Goal: Find specific page/section: Find specific page/section

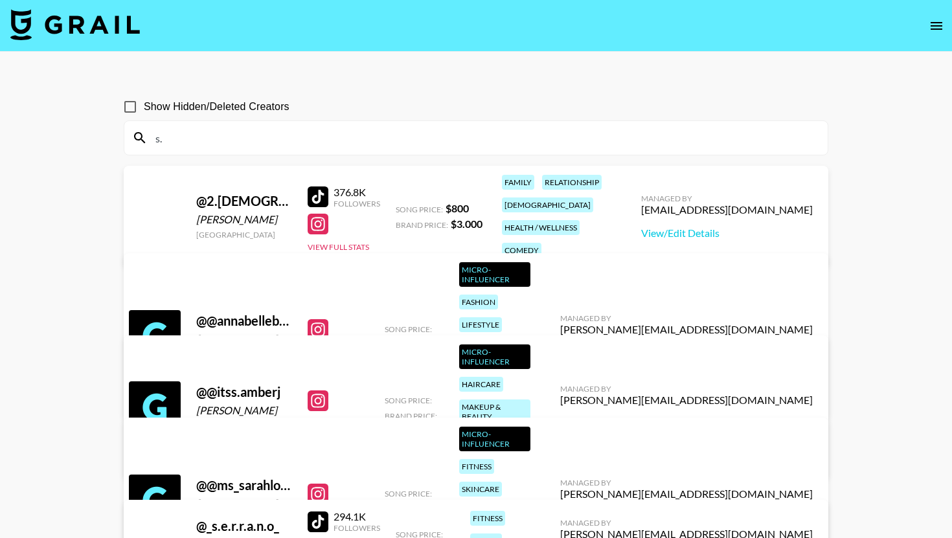
type input "s"
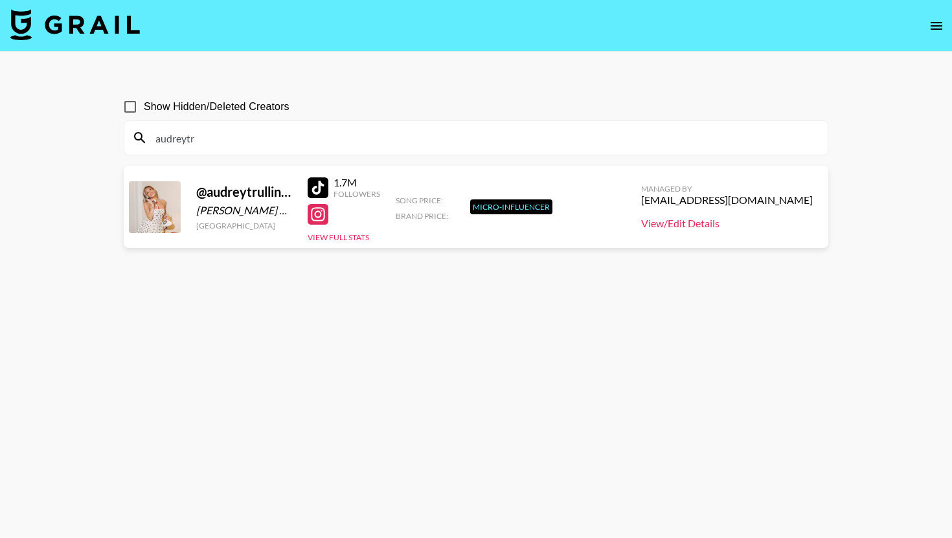
type input "audreytr"
click at [716, 229] on link "View/Edit Details" at bounding box center [727, 223] width 172 height 13
click at [245, 123] on div "audreytr" at bounding box center [475, 138] width 703 height 34
click at [250, 138] on input "audreytr" at bounding box center [484, 138] width 672 height 21
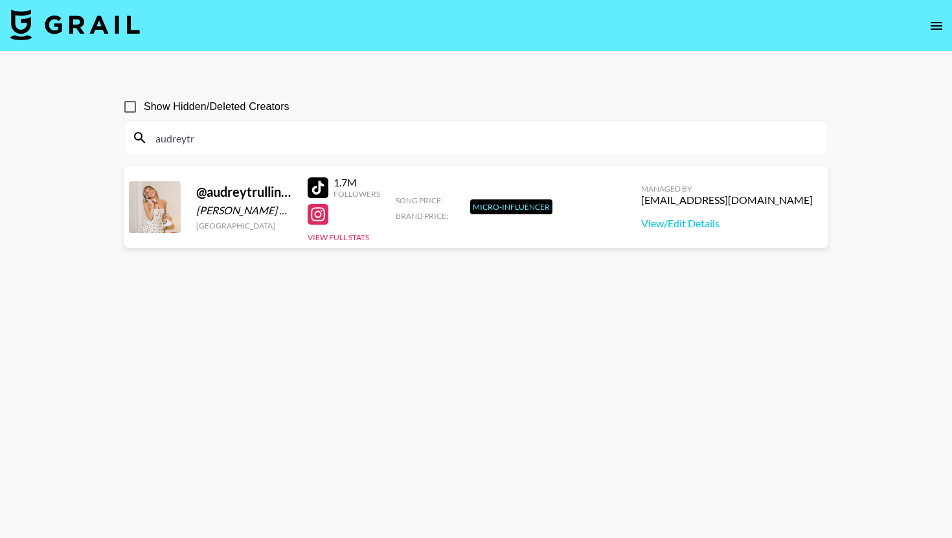
click at [250, 138] on input "audreytr" at bounding box center [484, 138] width 672 height 21
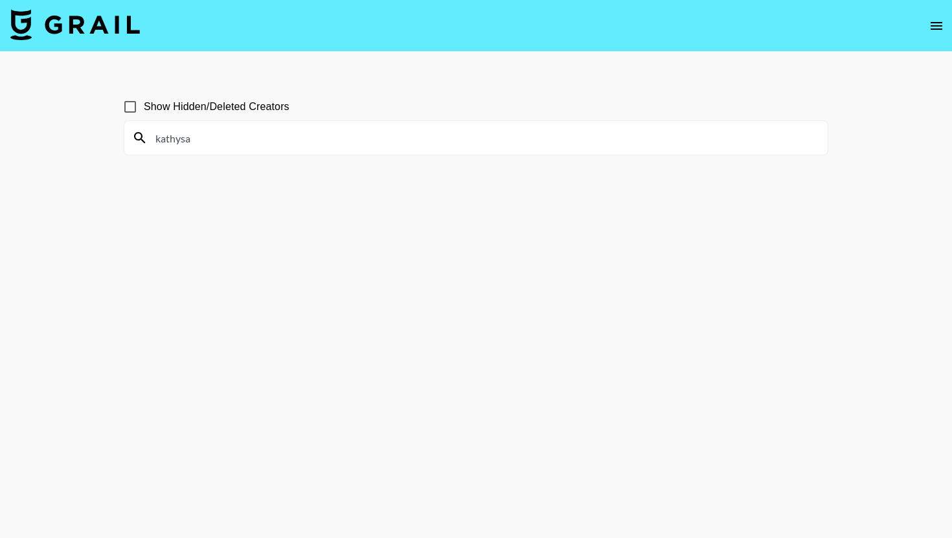
type input "kathysan"
click at [205, 128] on input "kathysan" at bounding box center [484, 138] width 672 height 21
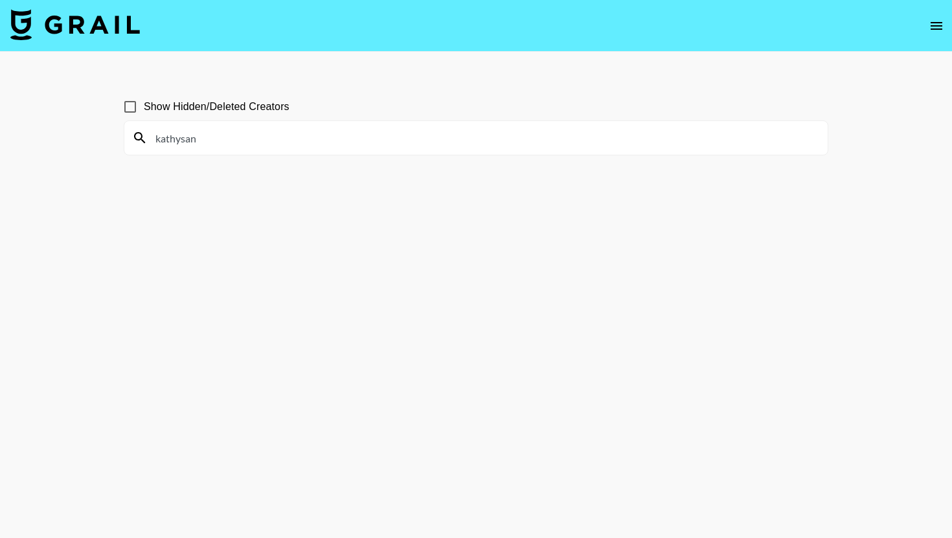
click at [205, 128] on input "kathysan" at bounding box center [484, 138] width 672 height 21
type input "susi"
click at [260, 139] on input "susi" at bounding box center [484, 138] width 672 height 21
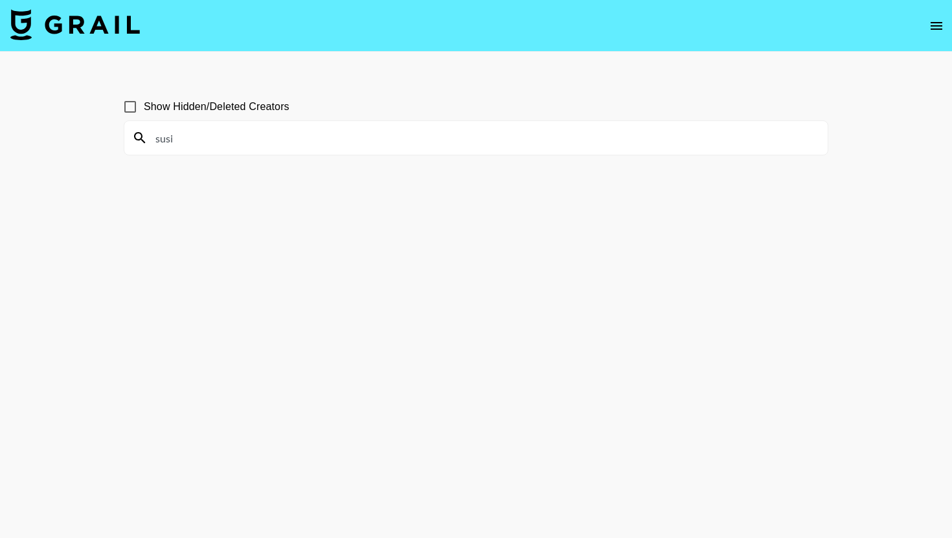
click at [260, 139] on input "susi" at bounding box center [484, 138] width 672 height 21
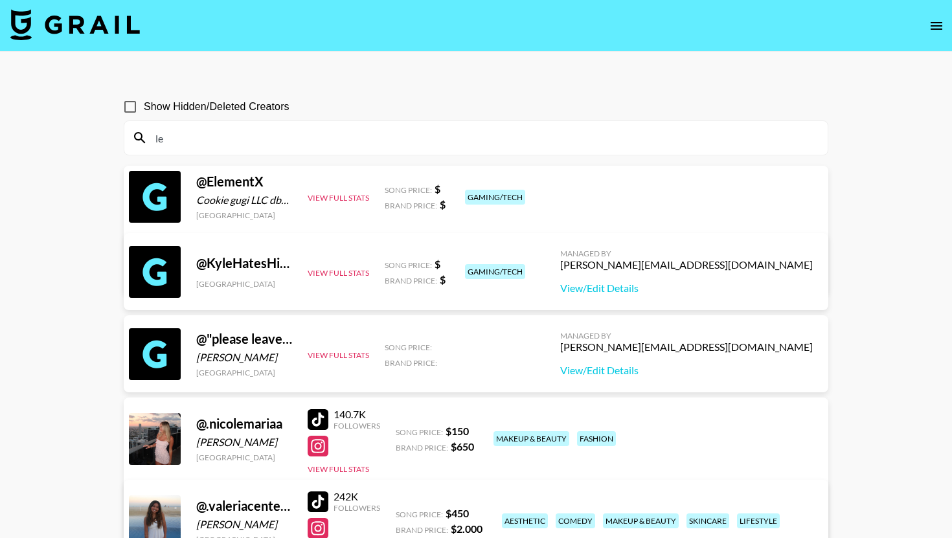
type input "l"
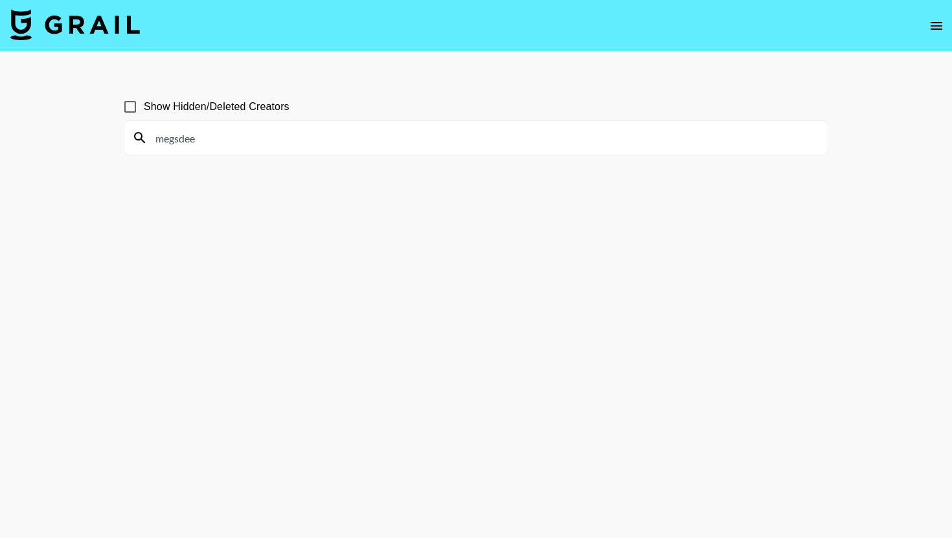
type input "megsdee"
click at [248, 133] on input "megsdee" at bounding box center [484, 138] width 672 height 21
type input "shelbyan"
click at [238, 141] on input "shelbyan" at bounding box center [484, 138] width 672 height 21
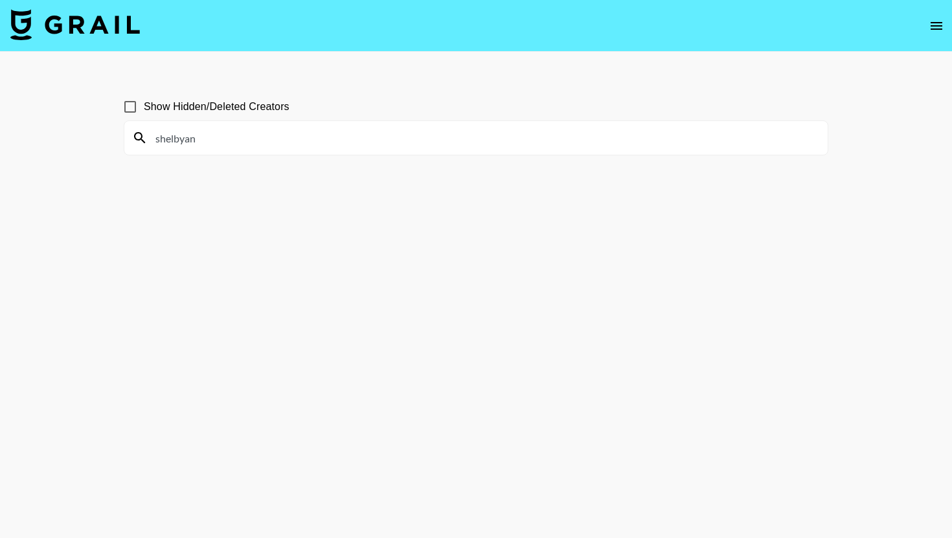
click at [238, 141] on input "shelbyan" at bounding box center [484, 138] width 672 height 21
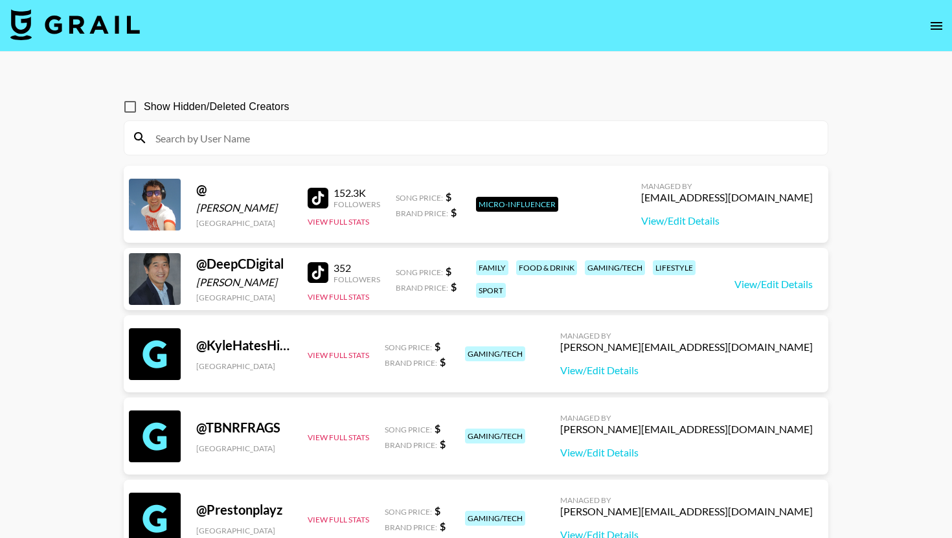
type input "s"
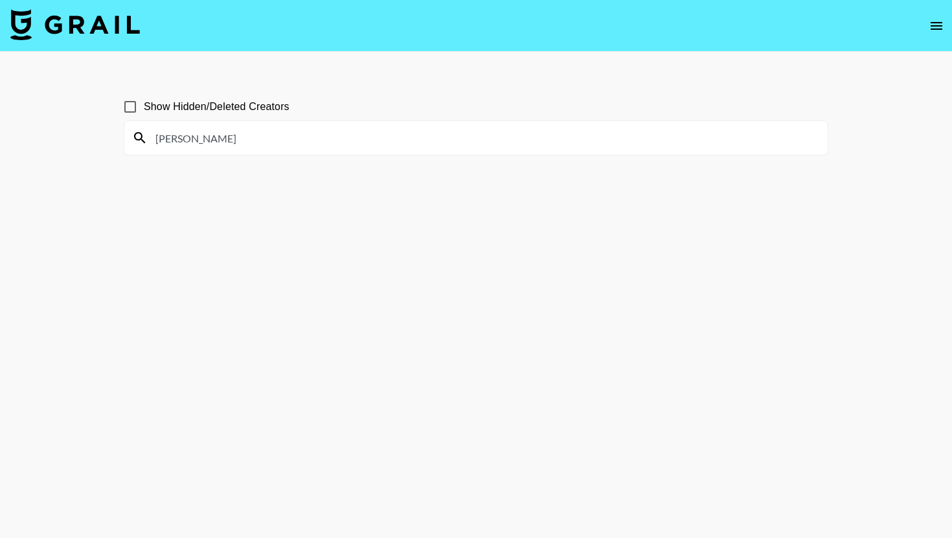
type input "[PERSON_NAME]"
click at [186, 145] on input "[PERSON_NAME]" at bounding box center [484, 138] width 672 height 21
type input "[PERSON_NAME]"
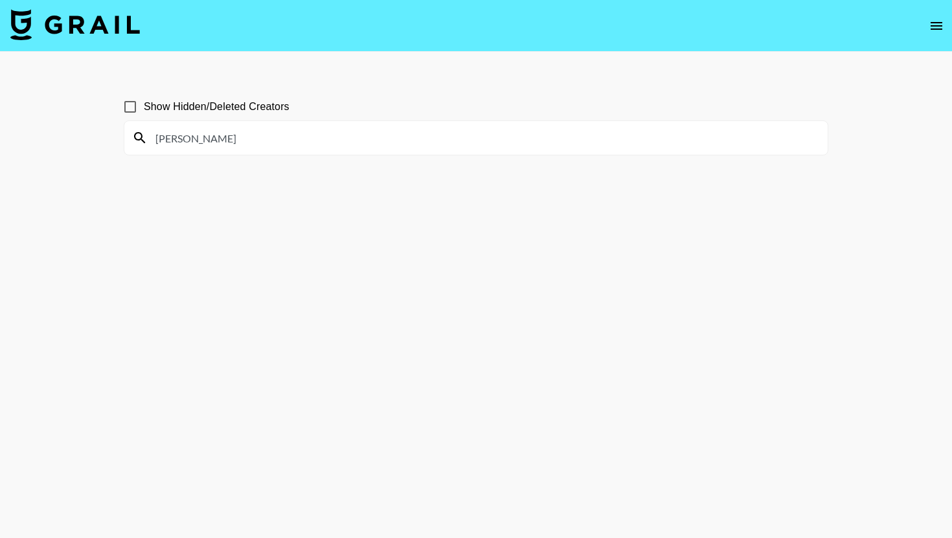
click at [254, 133] on input "[PERSON_NAME]" at bounding box center [484, 138] width 672 height 21
type input "taranguy"
click at [136, 104] on input "Show Hidden/Deleted Creators" at bounding box center [130, 106] width 27 height 27
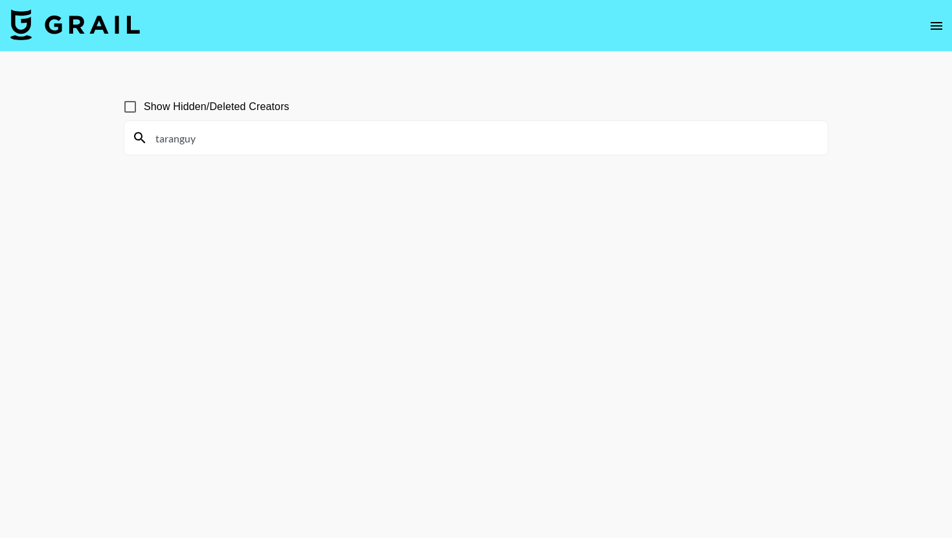
checkbox input "true"
click at [221, 143] on input "taranguy" at bounding box center [484, 138] width 672 height 21
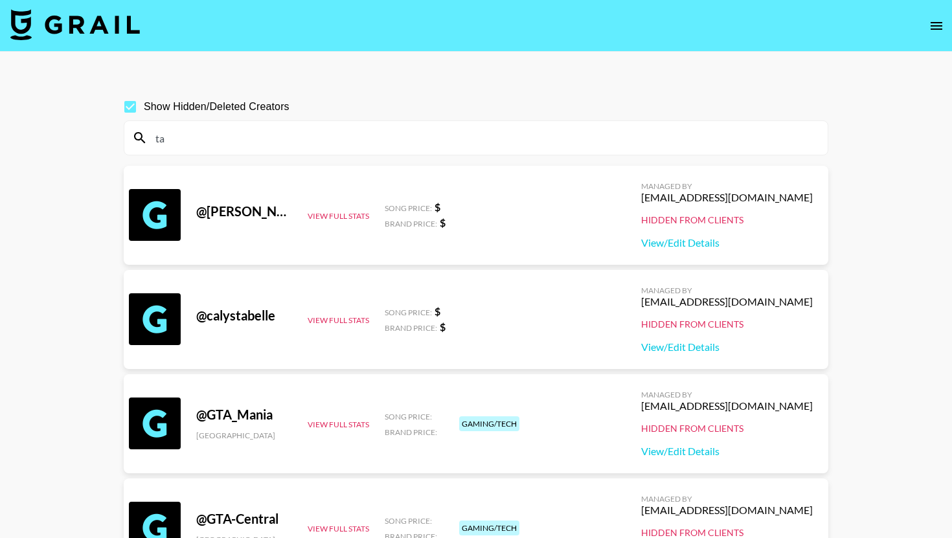
type input "t"
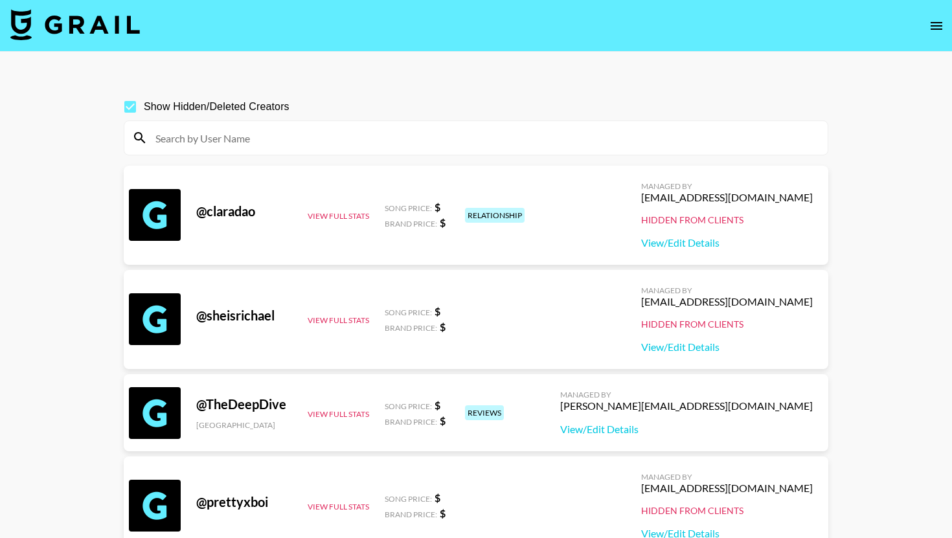
click at [199, 142] on input at bounding box center [484, 138] width 672 height 21
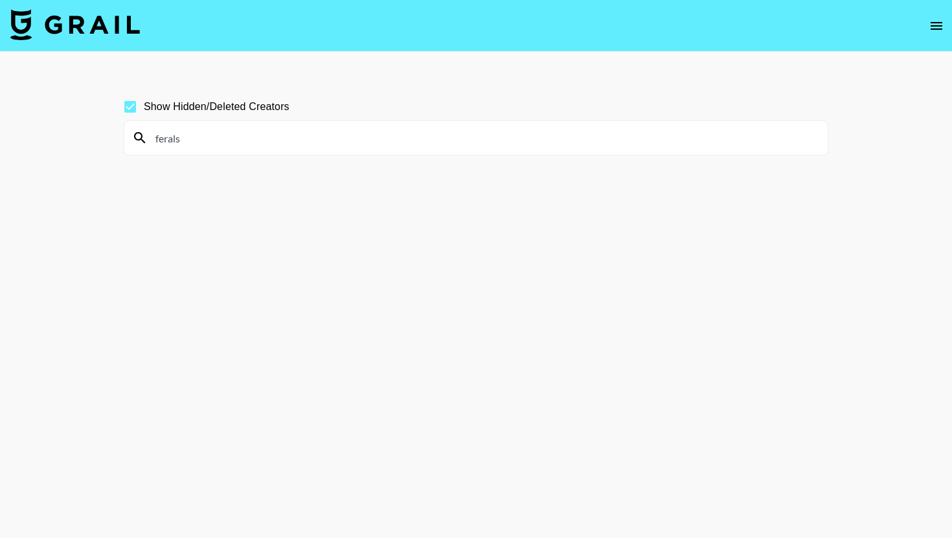
type input "ferals"
click at [295, 141] on input "ferals" at bounding box center [484, 138] width 672 height 21
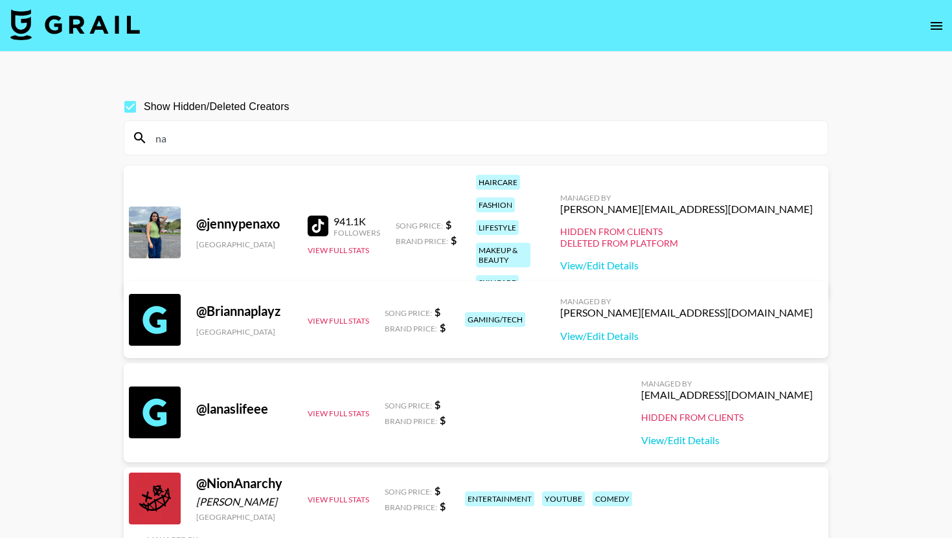
type input "n"
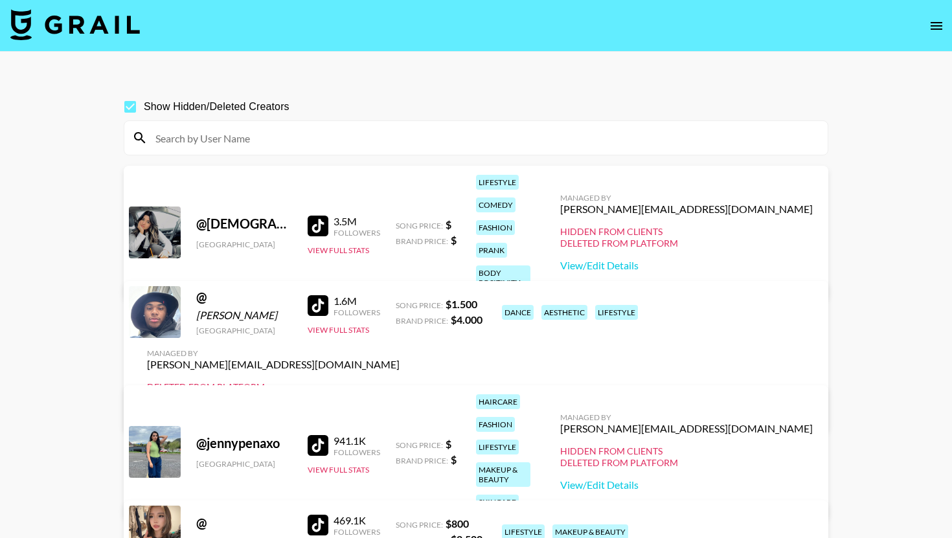
click at [209, 139] on input at bounding box center [484, 138] width 672 height 21
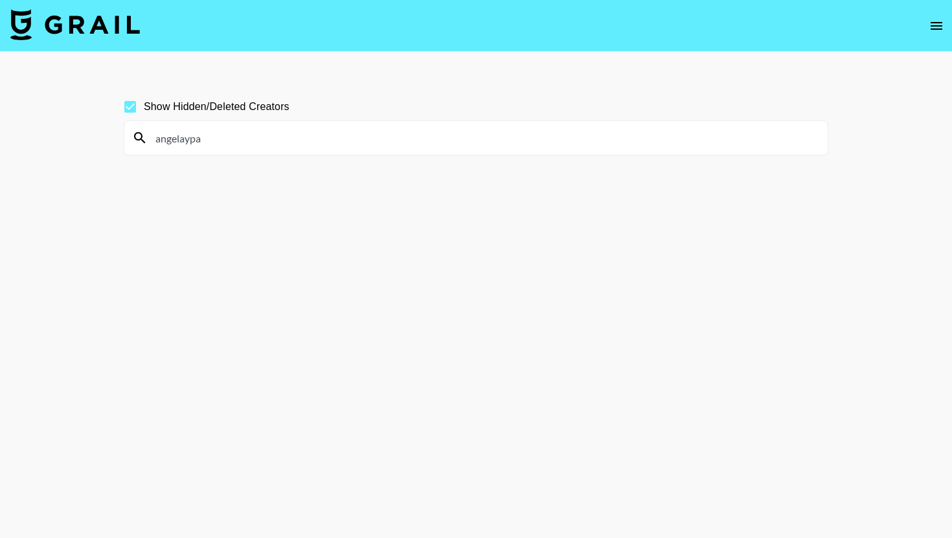
type input "angelaypa"
click at [234, 152] on div "angelaypa" at bounding box center [475, 138] width 703 height 34
click at [236, 148] on input "angelaypa" at bounding box center [484, 138] width 672 height 21
click at [236, 147] on input "angelaypa" at bounding box center [484, 138] width 672 height 21
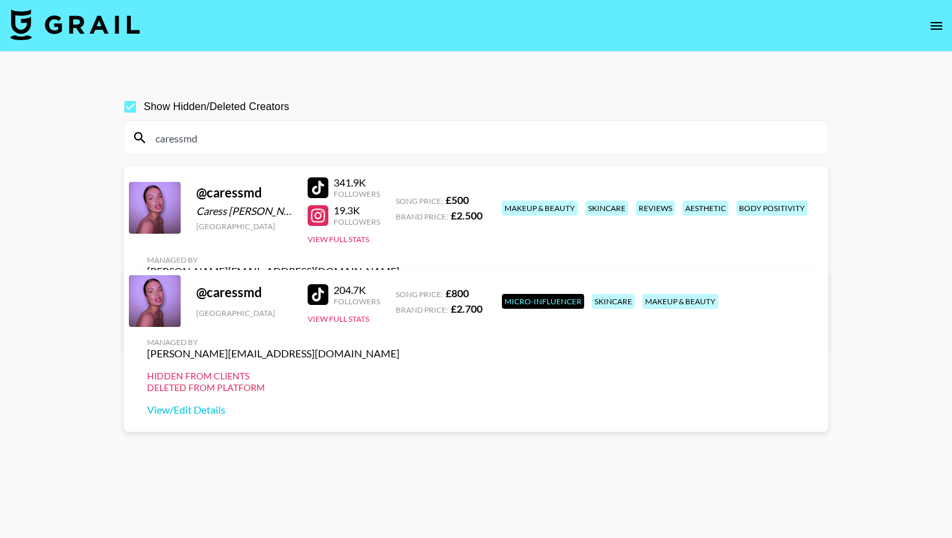
type input "caressmd"
click at [129, 112] on input "Show Hidden/Deleted Creators" at bounding box center [130, 106] width 27 height 27
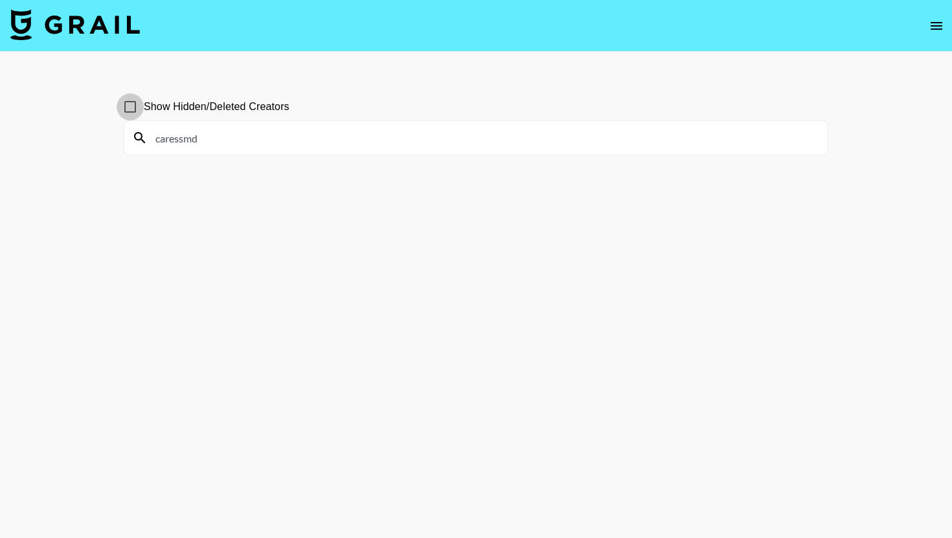
click at [129, 108] on input "Show Hidden/Deleted Creators" at bounding box center [130, 106] width 27 height 27
checkbox input "true"
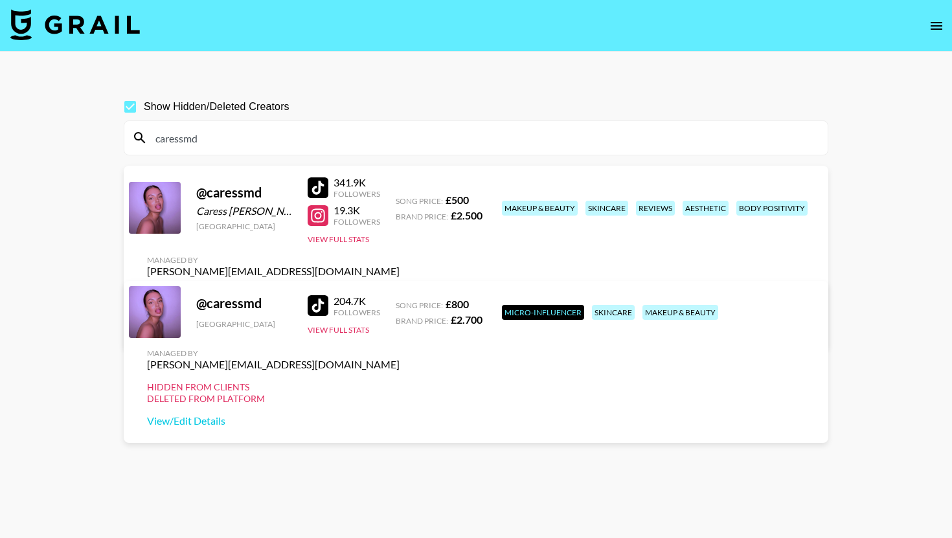
click at [416, 140] on input "caressmd" at bounding box center [484, 138] width 672 height 21
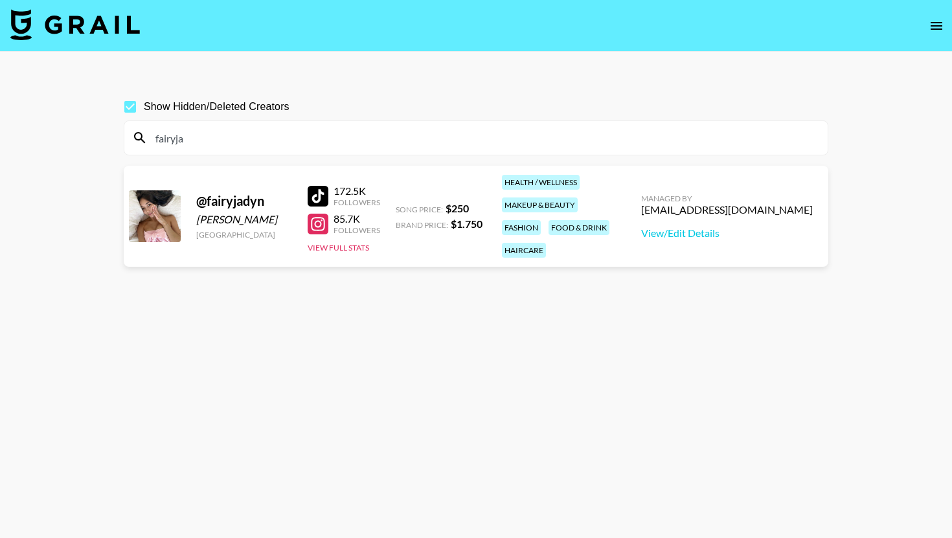
type input "fairyja"
click at [416, 140] on input "fairyja" at bounding box center [484, 138] width 672 height 21
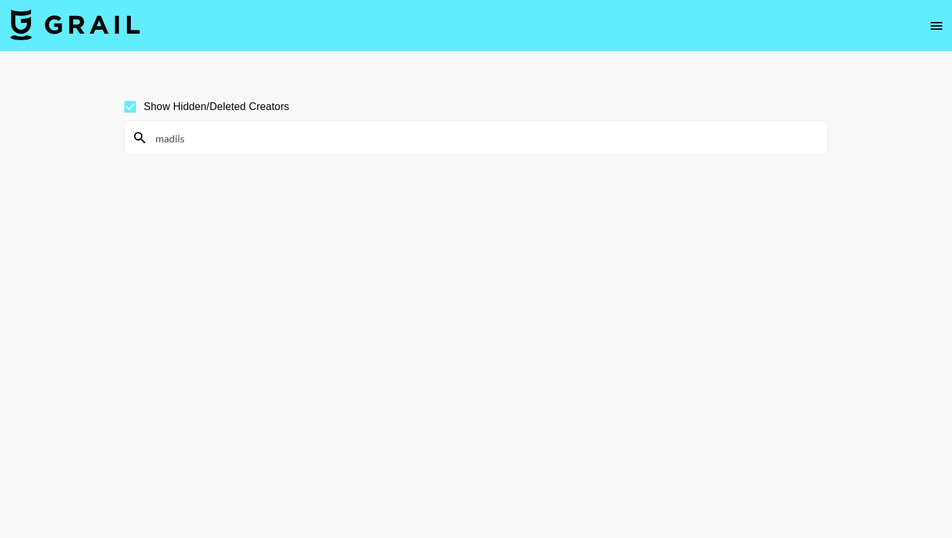
type input "madiis"
click at [265, 128] on input "madiis" at bounding box center [484, 138] width 672 height 21
type input "scottpil"
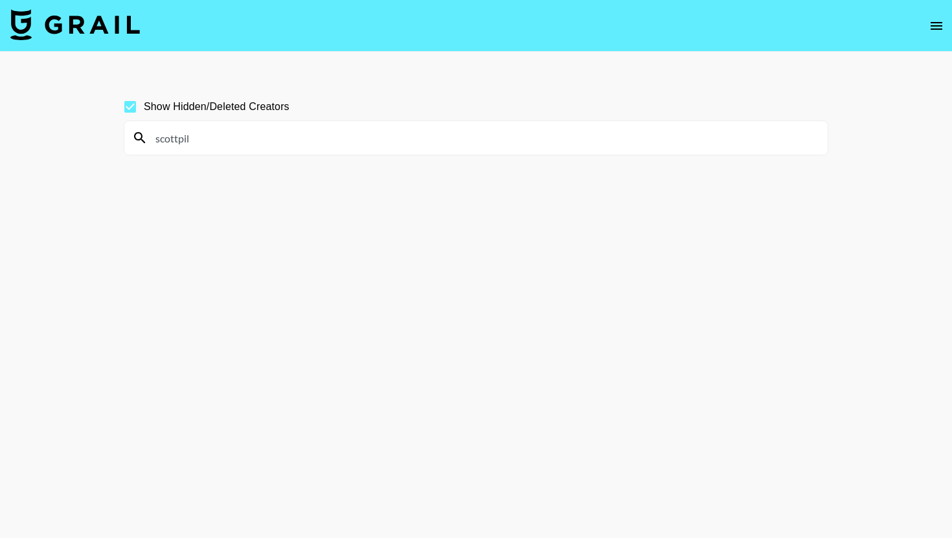
click at [254, 142] on input "scottpil" at bounding box center [484, 138] width 672 height 21
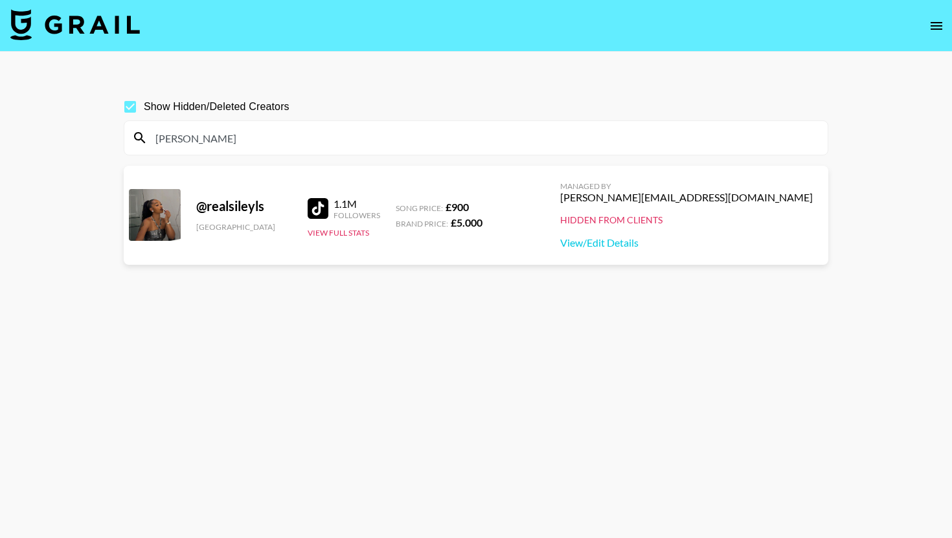
type input "[PERSON_NAME]"
click at [135, 109] on input "Show Hidden/Deleted Creators" at bounding box center [130, 106] width 27 height 27
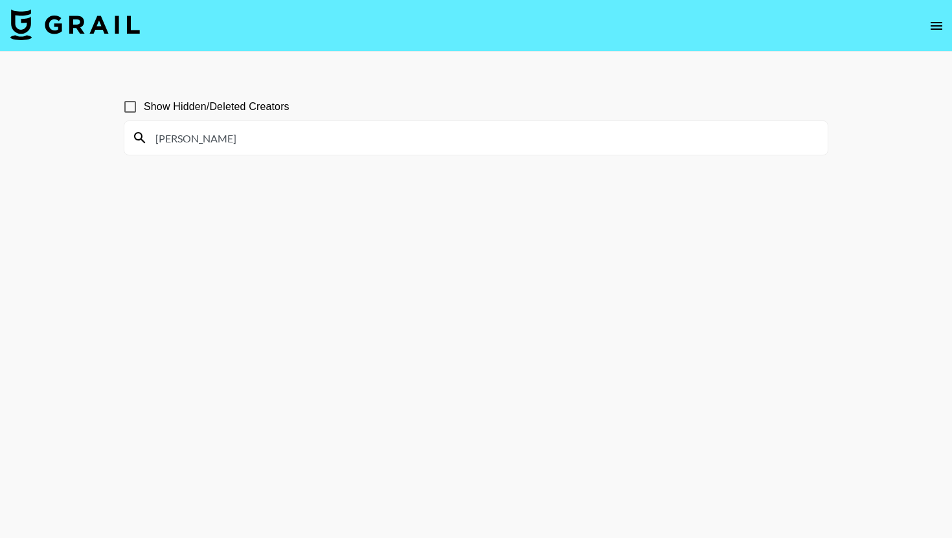
click at [136, 108] on input "Show Hidden/Deleted Creators" at bounding box center [130, 106] width 27 height 27
checkbox input "true"
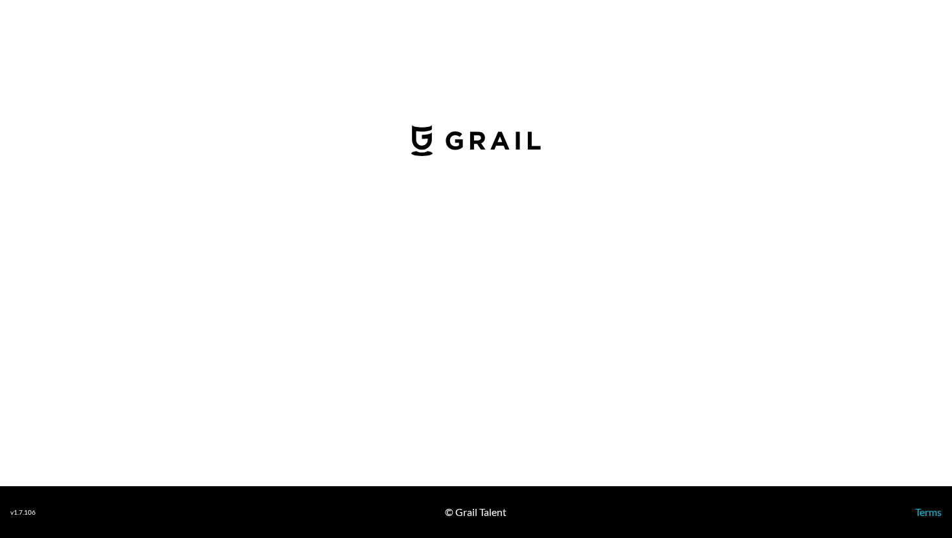
select select "USD"
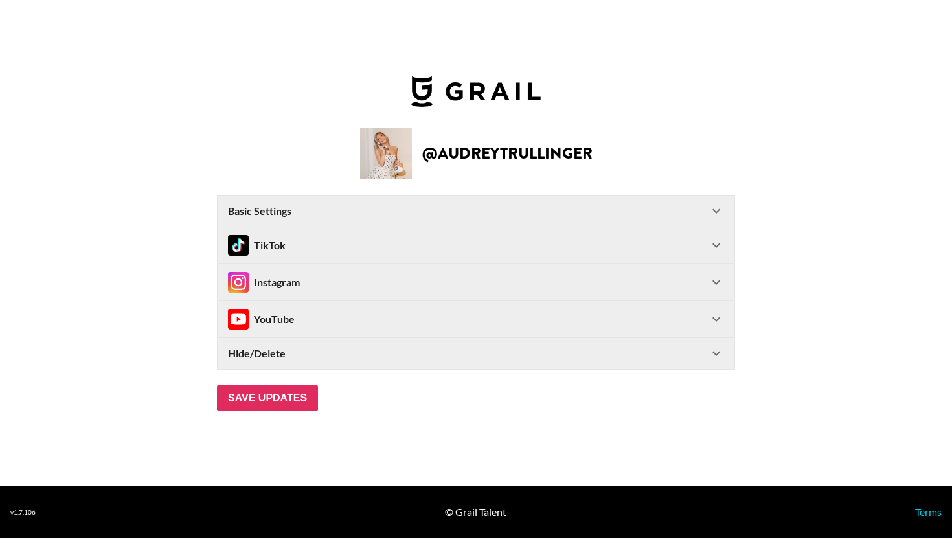
click at [527, 216] on div "Basic Settings" at bounding box center [468, 211] width 480 height 13
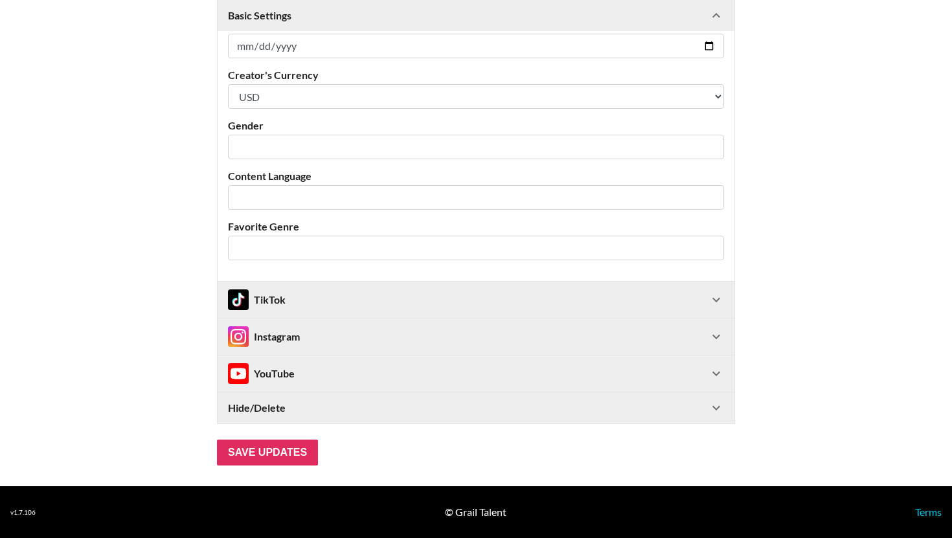
click at [554, 410] on div "Hide/Delete" at bounding box center [468, 407] width 480 height 13
